Goal: Navigation & Orientation: Find specific page/section

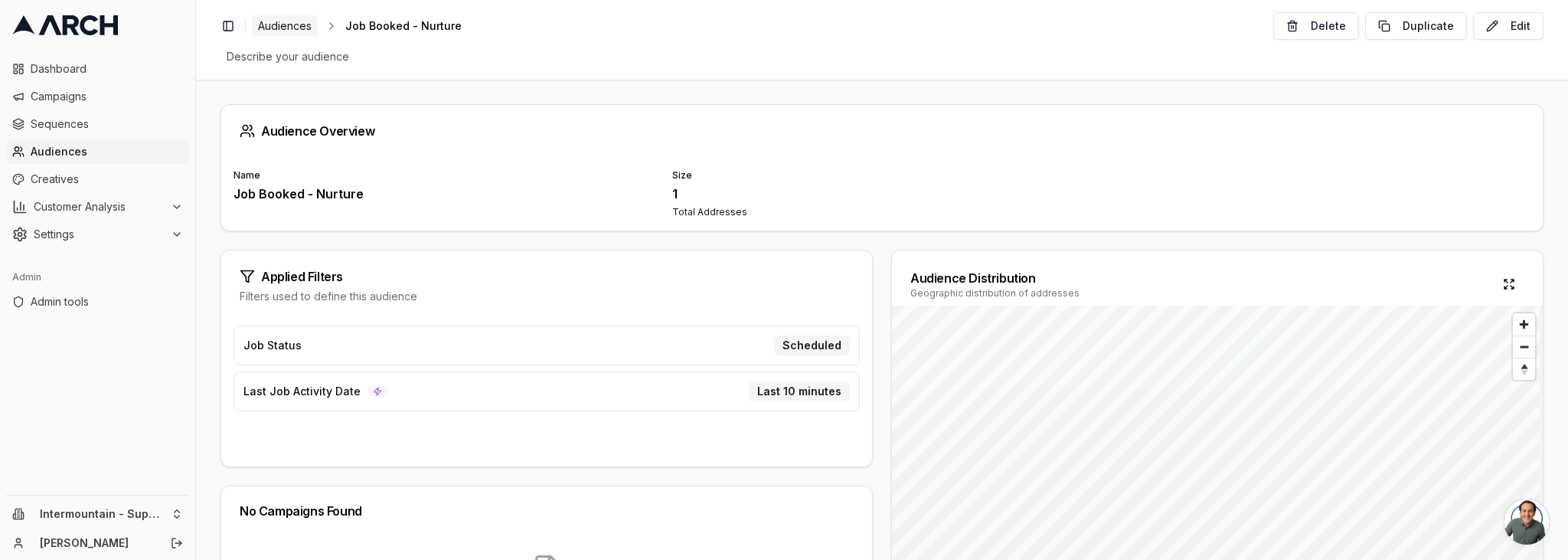
click at [287, 24] on span "Audiences" at bounding box center [285, 26] width 53 height 15
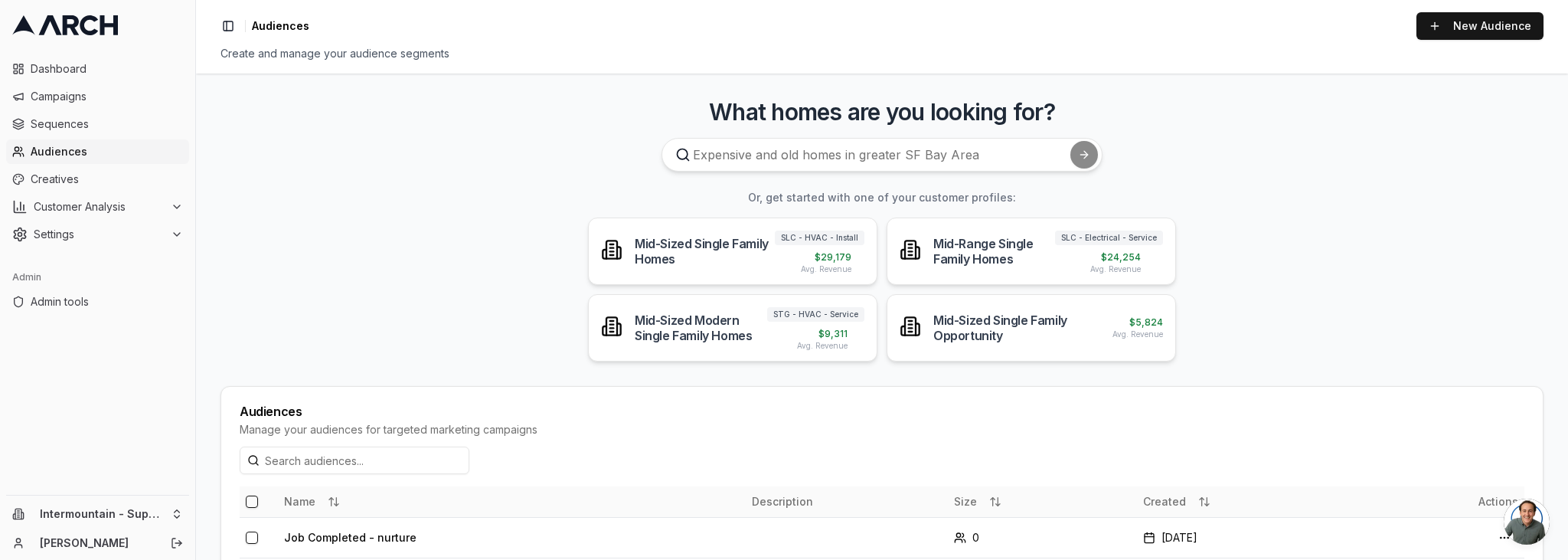
scroll to position [112, 0]
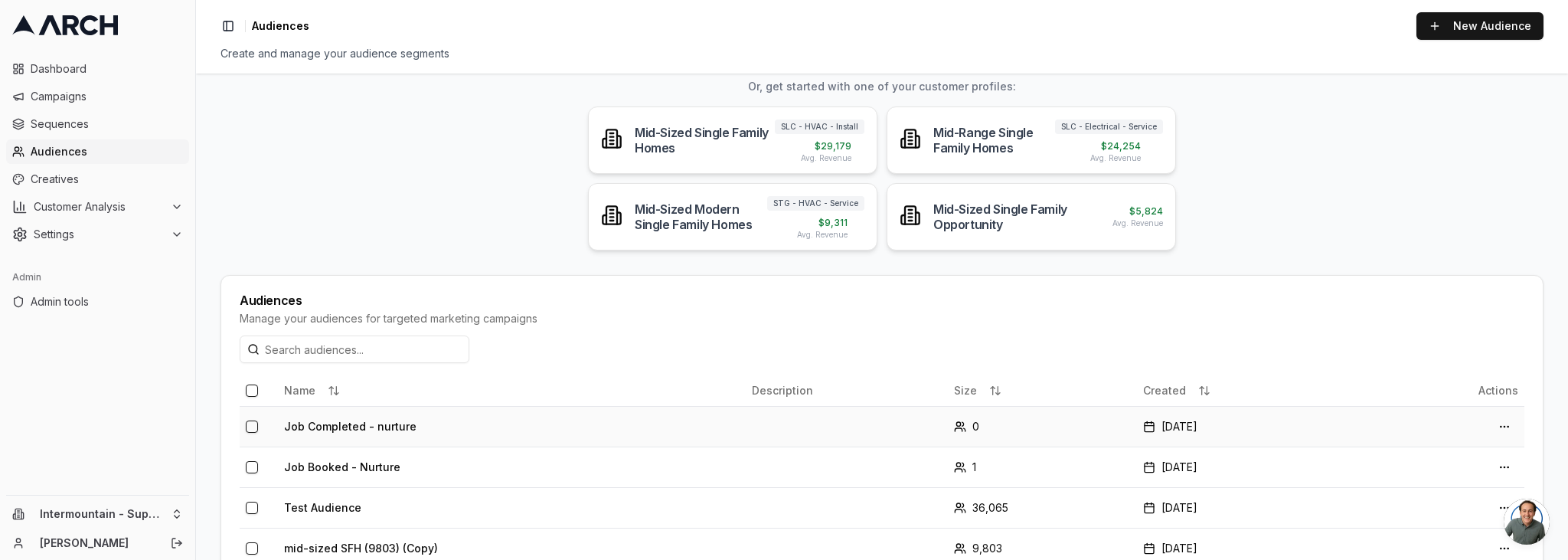
click at [371, 423] on td "Job Completed - nurture" at bounding box center [511, 427] width 467 height 40
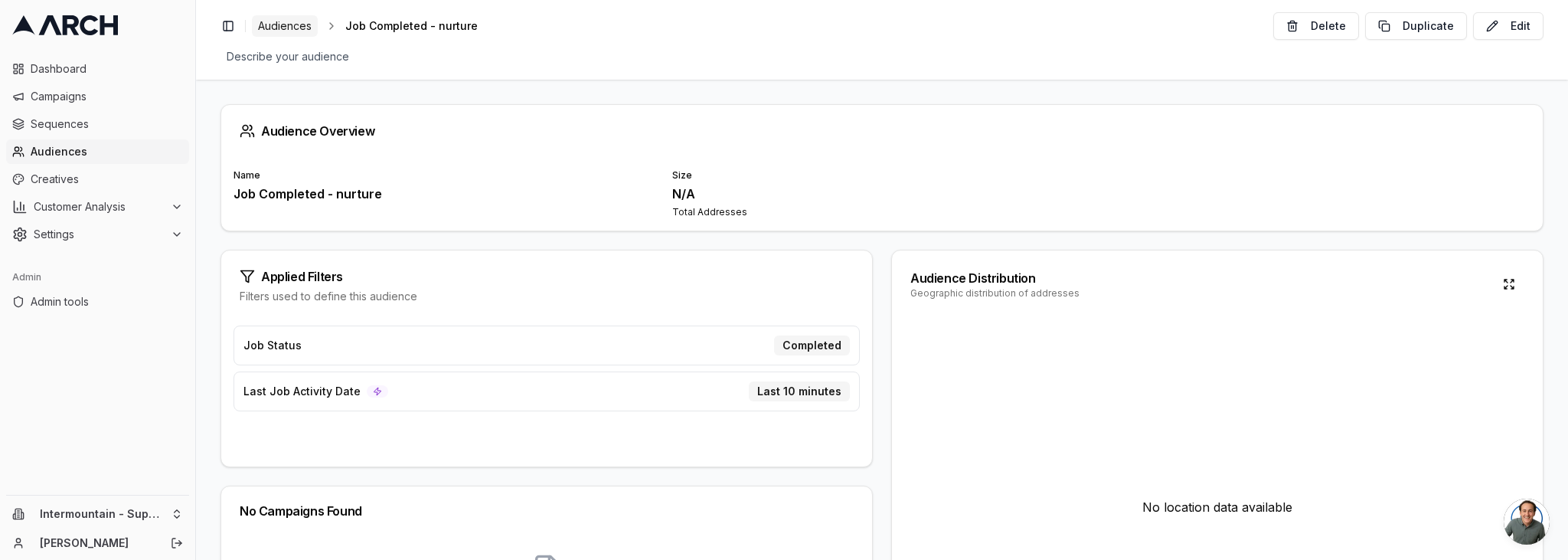
click at [262, 23] on span "Audiences" at bounding box center [285, 26] width 53 height 15
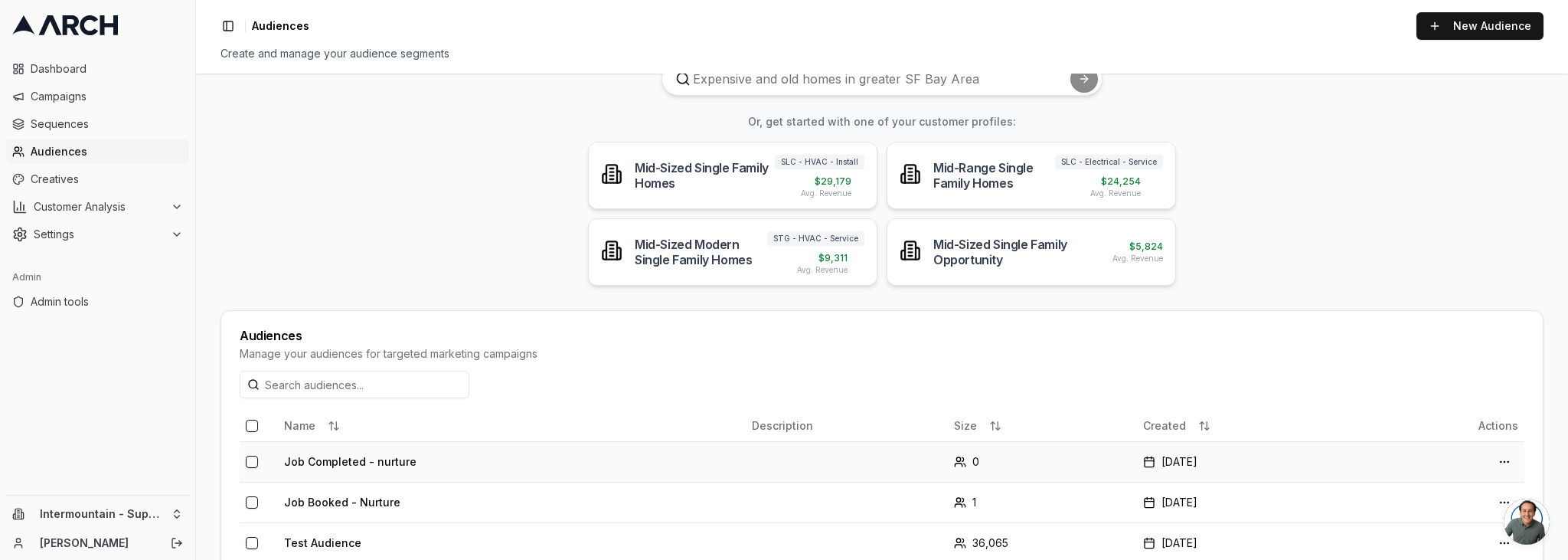
scroll to position [77, 0]
click at [327, 495] on td "Job Booked - Nurture" at bounding box center [511, 502] width 467 height 40
